Goal: Information Seeking & Learning: Learn about a topic

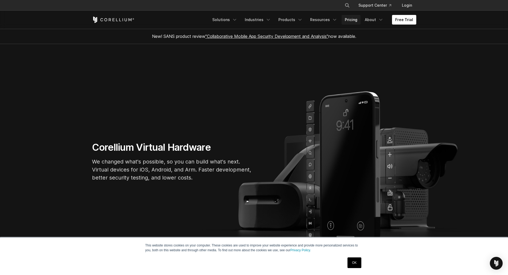
click at [354, 18] on link "Pricing" at bounding box center [351, 20] width 19 height 10
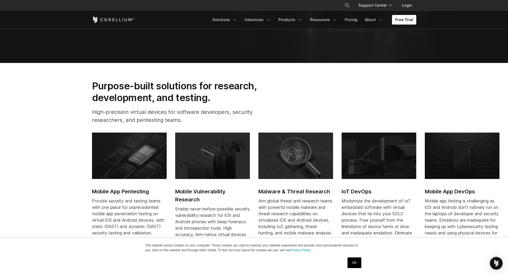
scroll to position [267, 0]
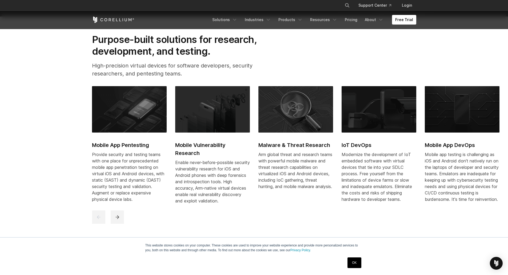
click at [194, 97] on img at bounding box center [212, 109] width 75 height 46
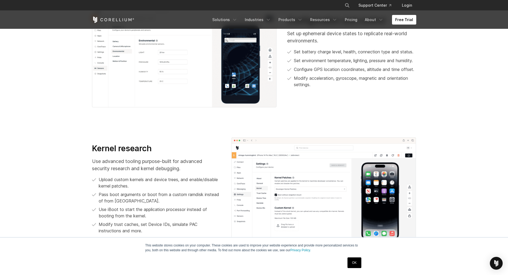
scroll to position [693, 0]
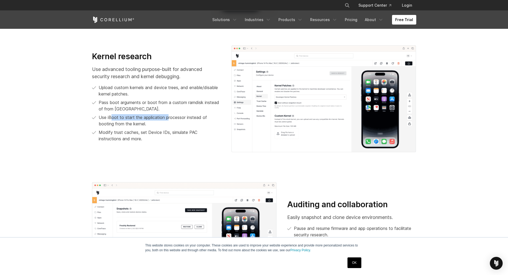
drag, startPoint x: 113, startPoint y: 118, endPoint x: 168, endPoint y: 114, distance: 55.6
click at [168, 114] on p "Use iBoot to start the application processor instead of booting from the kernel." at bounding box center [160, 120] width 122 height 13
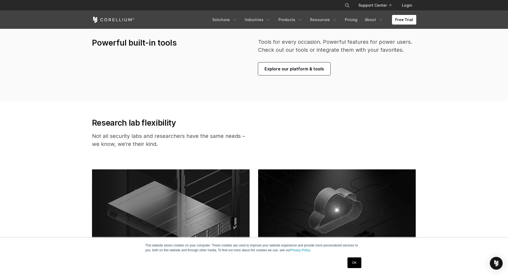
scroll to position [1200, 0]
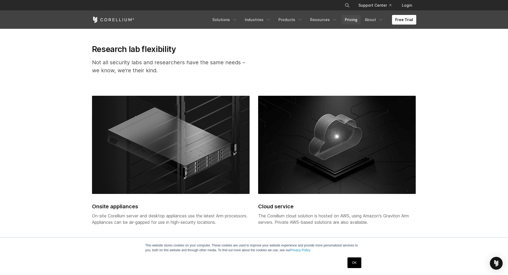
click at [360, 18] on link "Pricing" at bounding box center [351, 20] width 19 height 10
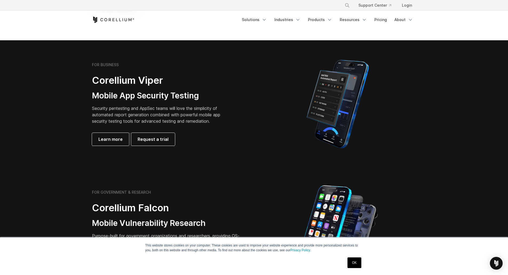
scroll to position [107, 0]
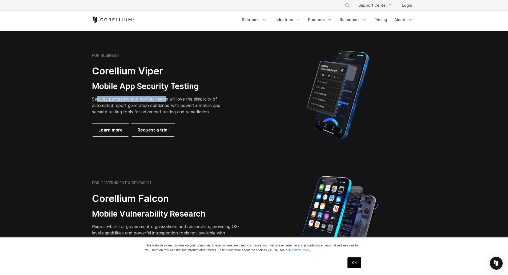
drag, startPoint x: 98, startPoint y: 99, endPoint x: 167, endPoint y: 94, distance: 69.5
click at [167, 94] on div "FOR BUSINESS Corellium Viper Mobile App Security Testing Security pentesting an…" at bounding box center [166, 94] width 149 height 83
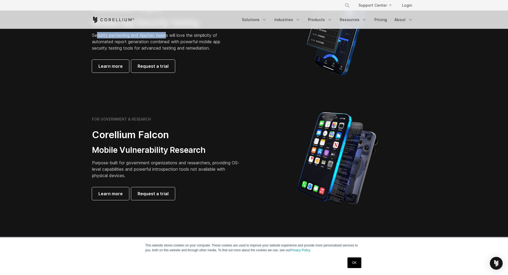
scroll to position [187, 0]
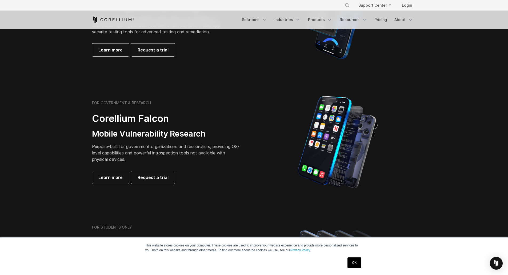
click at [208, 82] on section "FOR GOVERNMENT & RESEARCH Corellium Falcon Mobile Vulnerability Research Purpos…" at bounding box center [254, 141] width 508 height 127
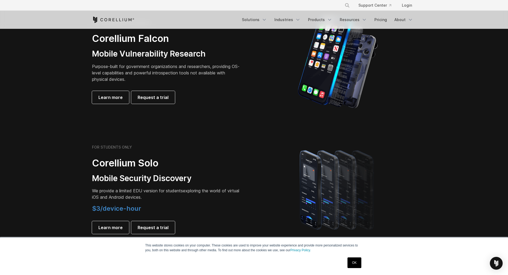
scroll to position [240, 0]
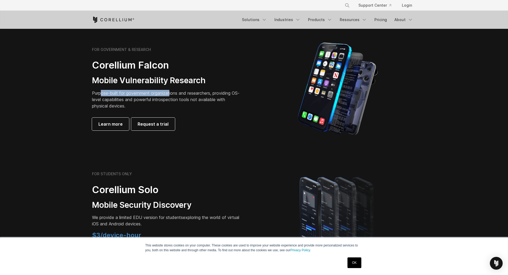
drag, startPoint x: 101, startPoint y: 92, endPoint x: 172, endPoint y: 94, distance: 71.3
click at [172, 94] on p "Purpose-built for government organizations and researchers, providing OS-level …" at bounding box center [166, 99] width 149 height 19
click at [127, 126] on link "Learn more" at bounding box center [110, 124] width 37 height 13
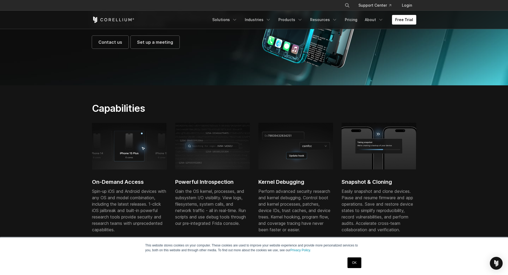
scroll to position [133, 0]
